Goal: Task Accomplishment & Management: Manage account settings

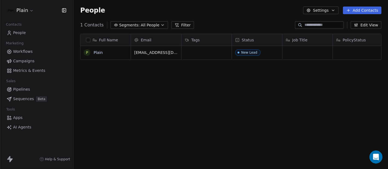
scroll to position [145, 310]
